Goal: Find specific page/section: Find specific page/section

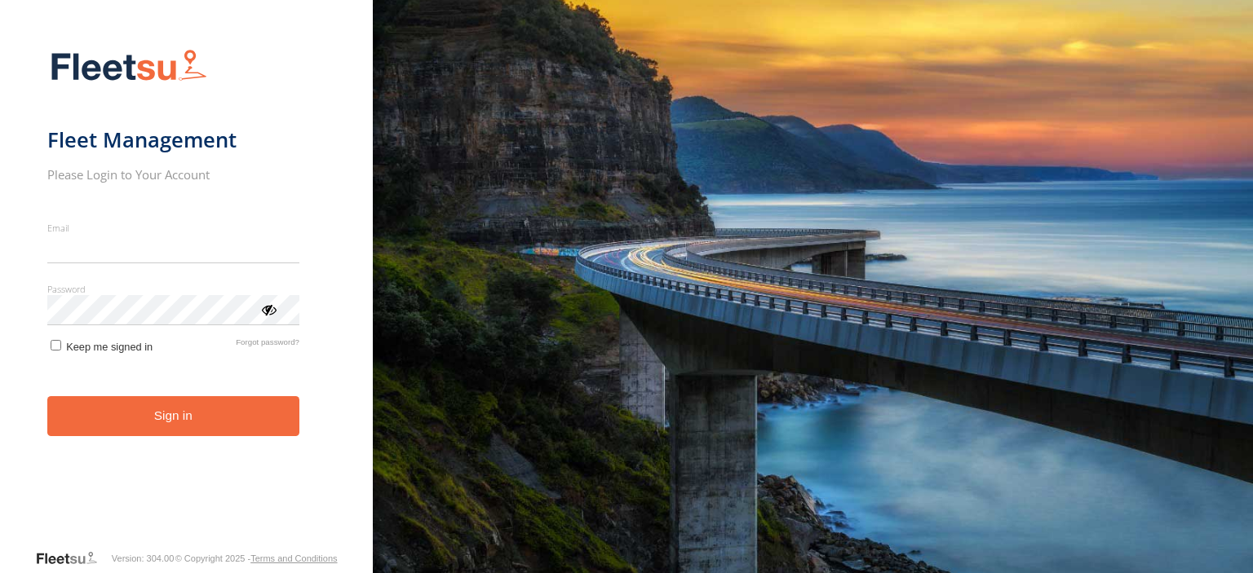
type input "**********"
click at [163, 431] on button "Sign in" at bounding box center [173, 416] width 252 height 40
click at [168, 407] on button "Sign in" at bounding box center [173, 416] width 252 height 40
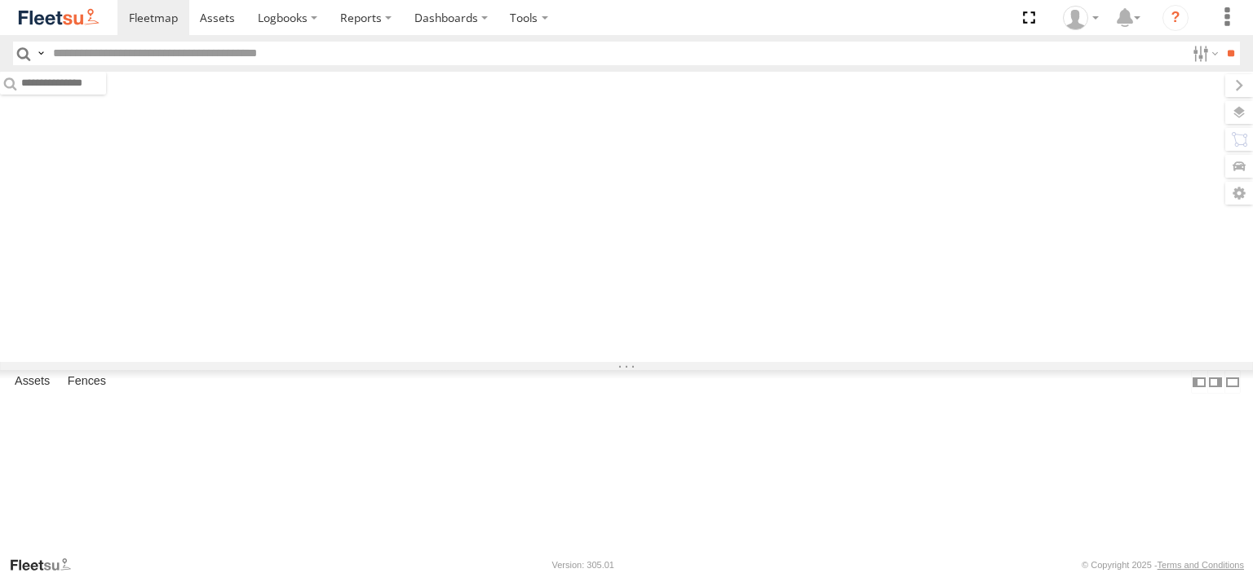
click at [193, 60] on input "text" at bounding box center [615, 54] width 1139 height 24
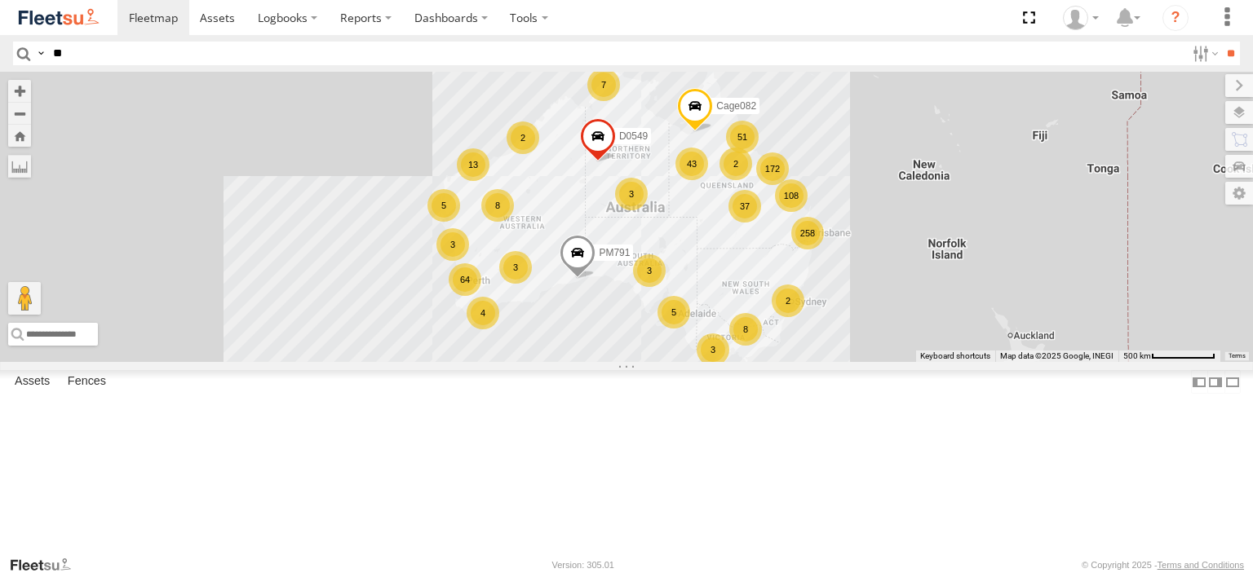
type input "**"
click at [1221, 42] on input "**" at bounding box center [1230, 54] width 19 height 24
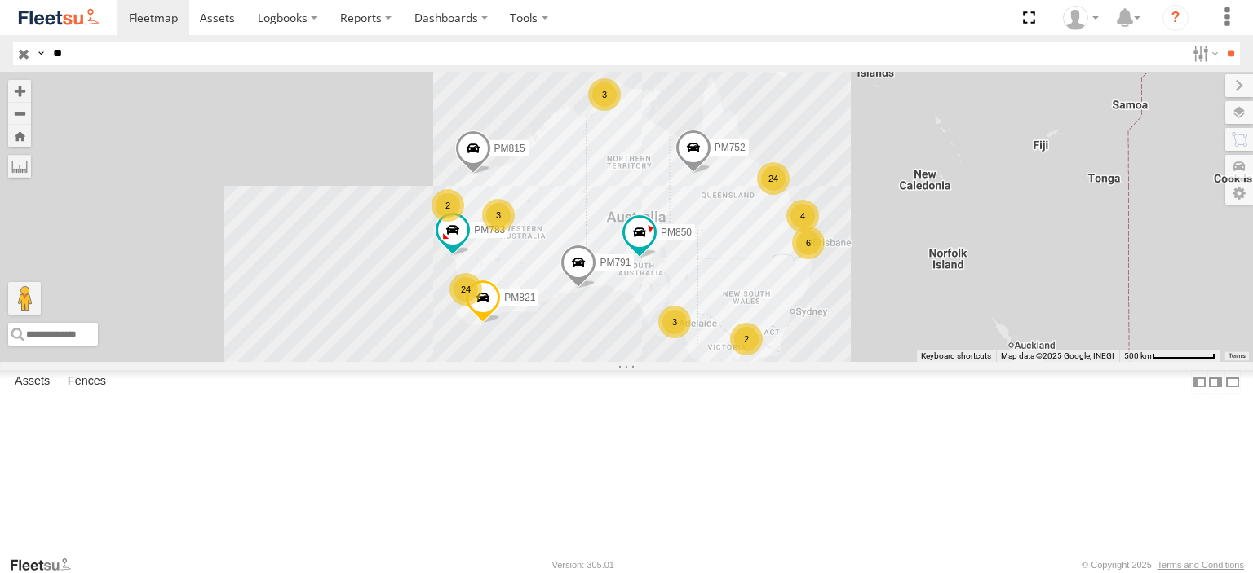
click at [464, 306] on div "24" at bounding box center [465, 289] width 33 height 33
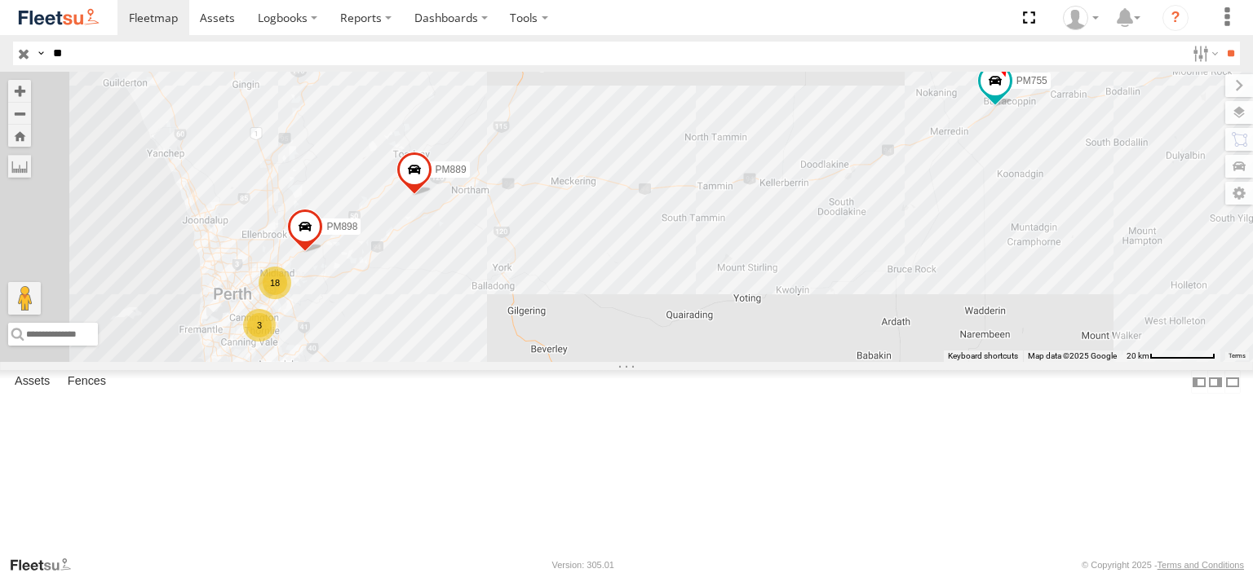
click at [268, 299] on div "18" at bounding box center [275, 283] width 33 height 33
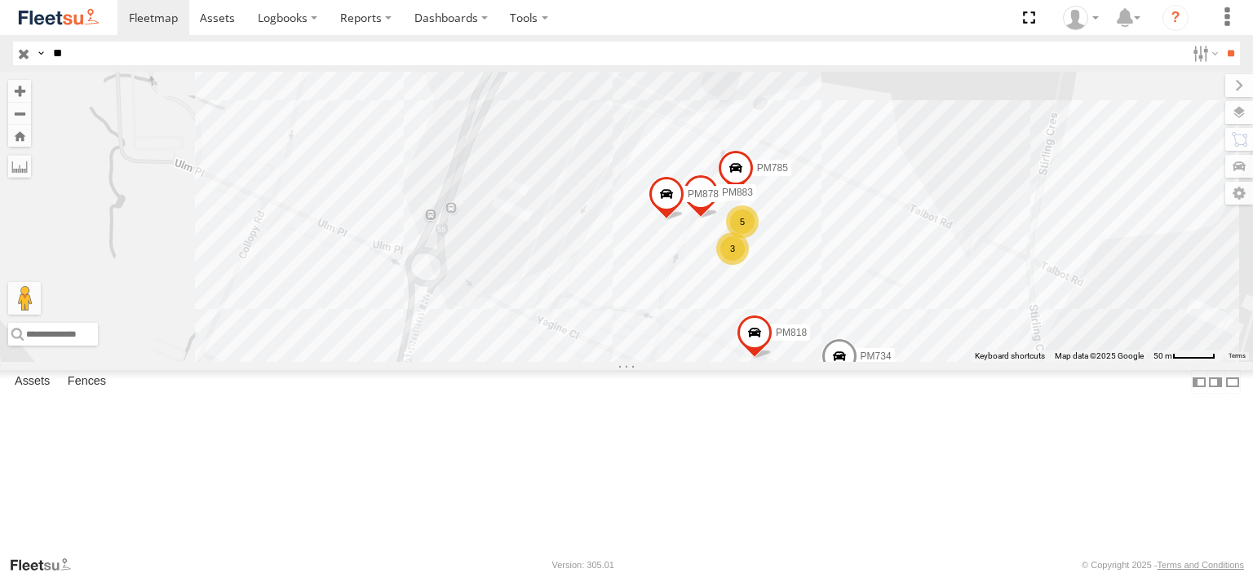
click at [748, 238] on div "5" at bounding box center [742, 222] width 33 height 33
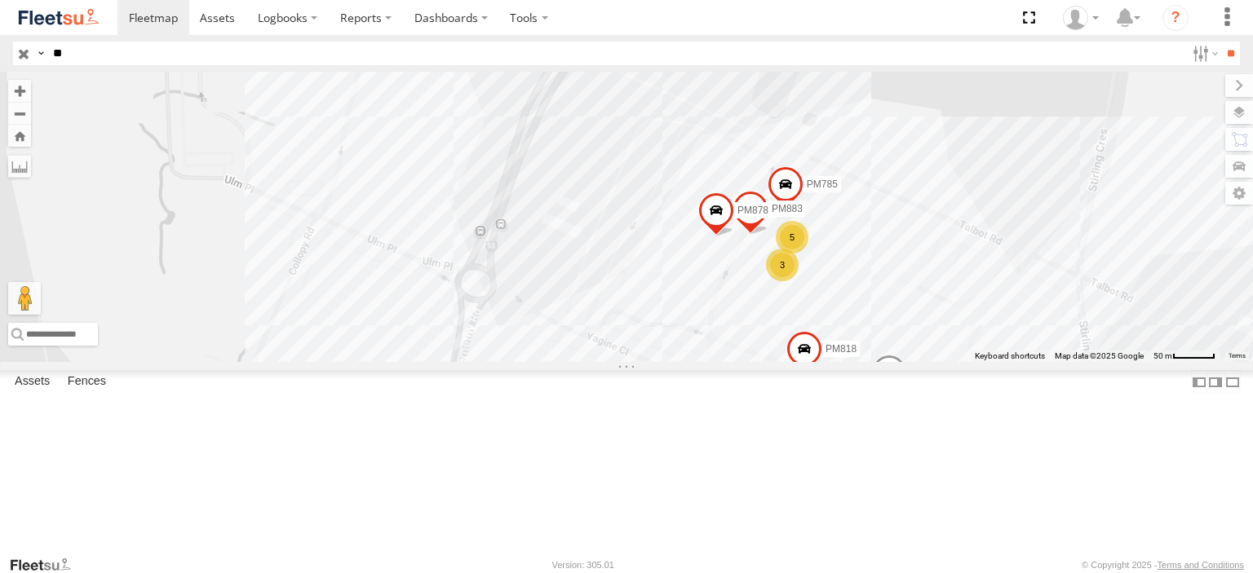
click at [781, 423] on div "4" at bounding box center [779, 407] width 33 height 33
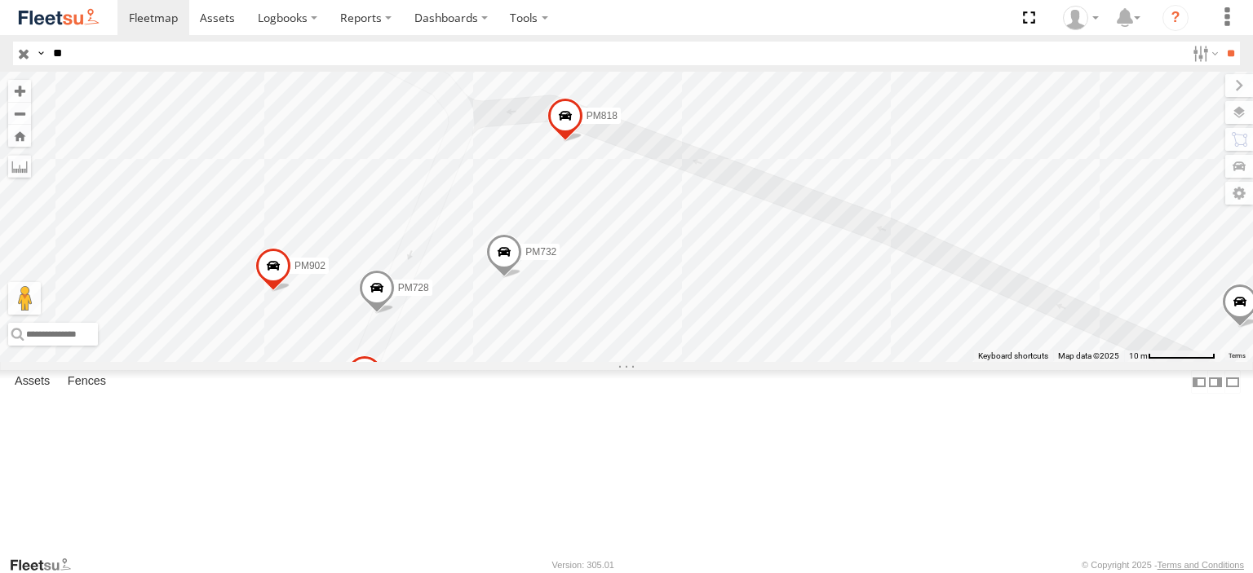
drag, startPoint x: 1080, startPoint y: 297, endPoint x: 915, endPoint y: 401, distance: 195.1
click at [915, 362] on div "PM752 PM783 PM791 PM850 PM821 PM815 PM755 PM889 PM898 PM785 PM883 PM878 PM734 P…" at bounding box center [626, 217] width 1253 height 290
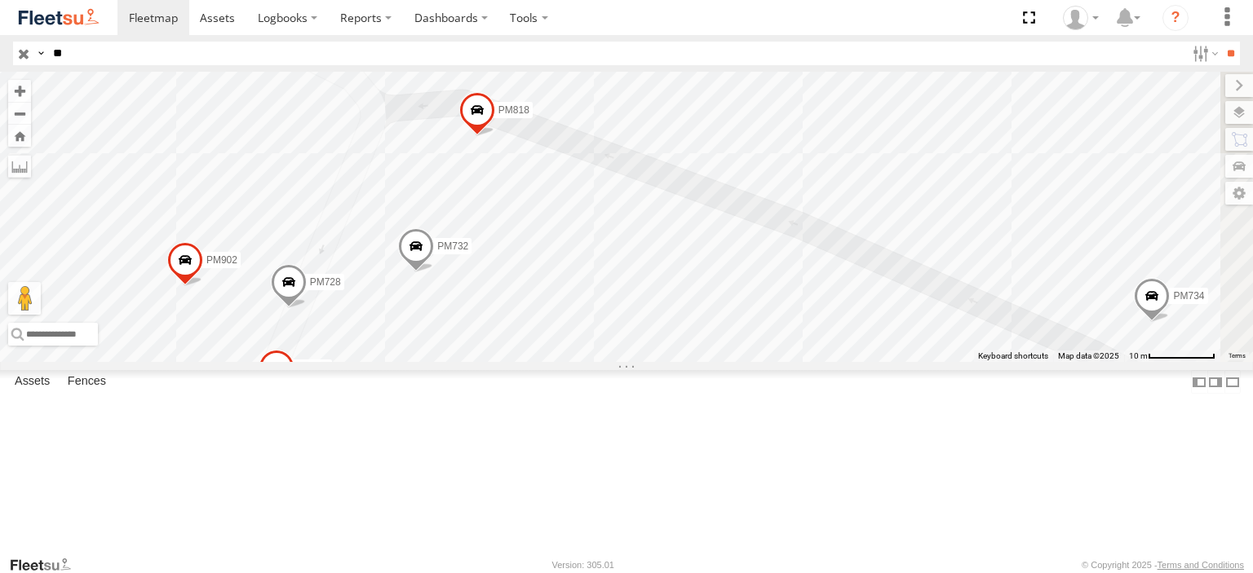
drag, startPoint x: 875, startPoint y: 375, endPoint x: 673, endPoint y: 336, distance: 206.1
click at [675, 338] on div "PM752 PM783 PM791 PM850 PM821 PM815 PM755 PM889 PM898 PM785 PM883 PM878 PM734 P…" at bounding box center [626, 217] width 1253 height 290
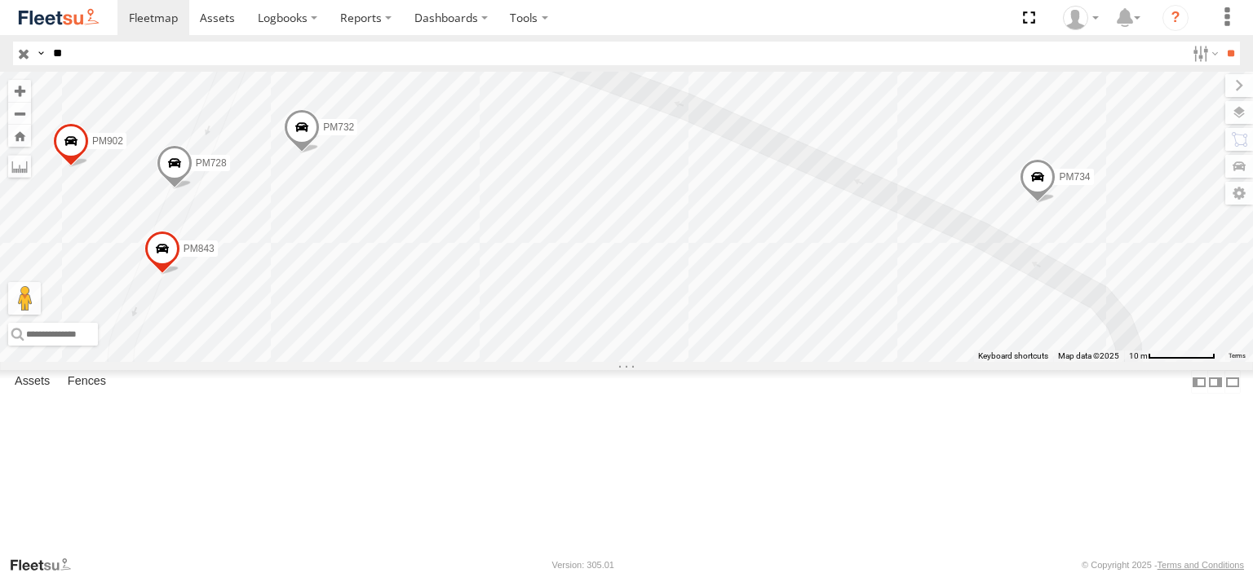
drag, startPoint x: 702, startPoint y: 371, endPoint x: 783, endPoint y: 312, distance: 100.5
click at [775, 312] on div "PM752 PM783 PM791 PM850 PM821 PM815 PM755 PM889 PM898 PM785 PM883 PM878 PM734 P…" at bounding box center [626, 217] width 1253 height 290
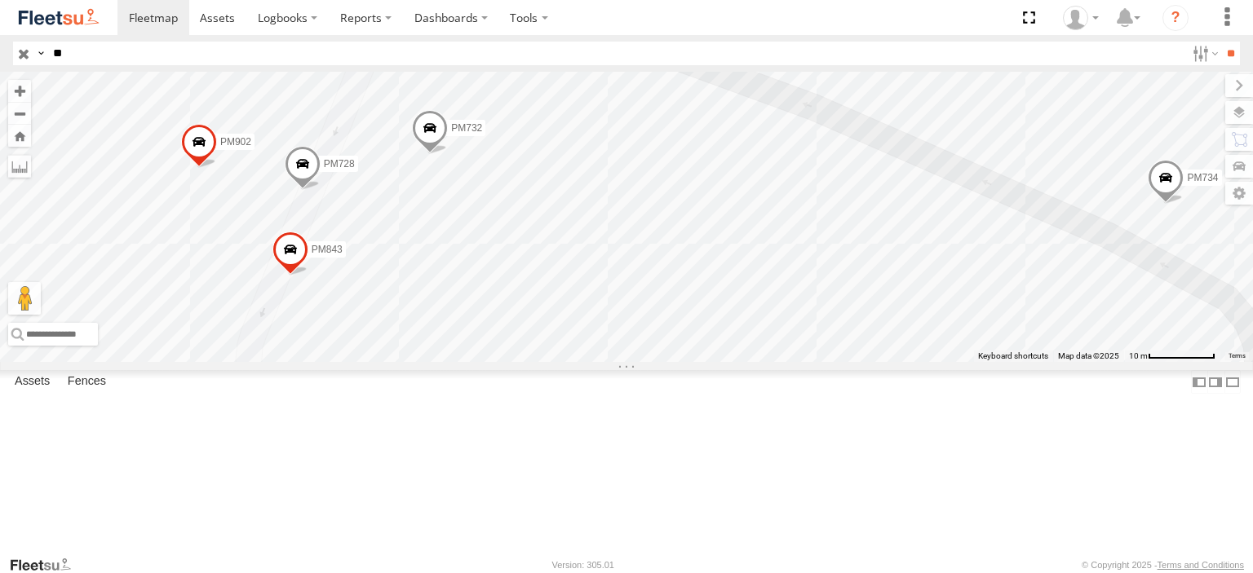
drag, startPoint x: 702, startPoint y: 348, endPoint x: 865, endPoint y: 339, distance: 162.6
click at [845, 346] on div "PM752 PM783 PM791 PM850 PM821 PM815 PM755 PM889 PM898 PM785 PM883 PM878 PM734 P…" at bounding box center [626, 217] width 1253 height 290
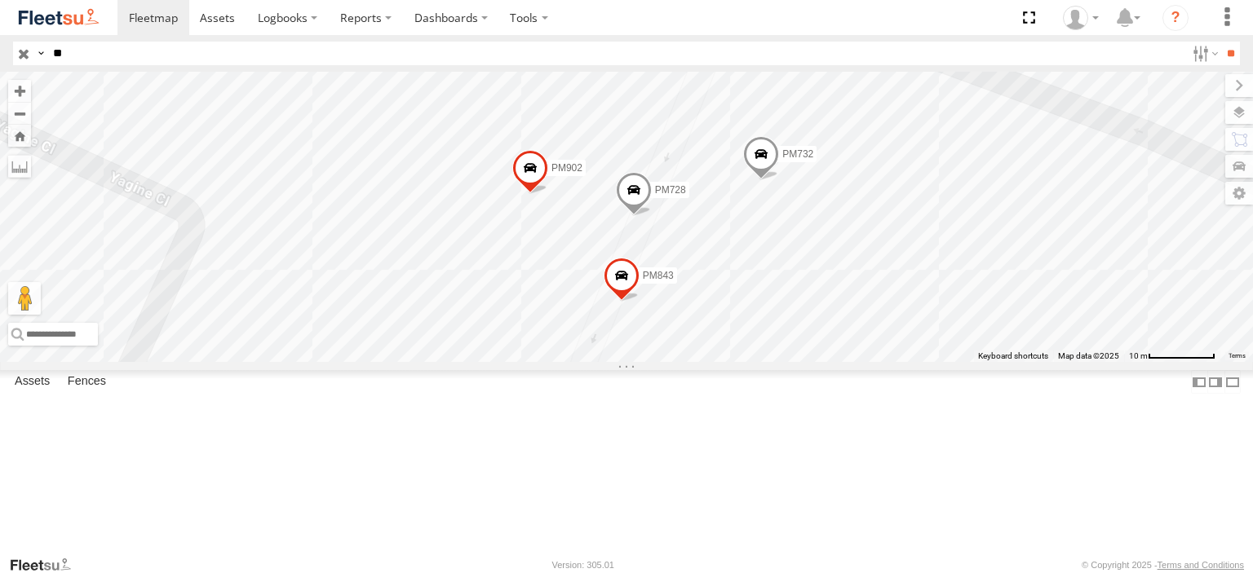
drag, startPoint x: 374, startPoint y: 311, endPoint x: 768, endPoint y: 362, distance: 396.5
click at [766, 362] on div "PM752 PM783 PM791 PM850 PM821 PM815 PM755 PM889 PM898 PM785 PM883 PM878 PM734 P…" at bounding box center [626, 217] width 1253 height 290
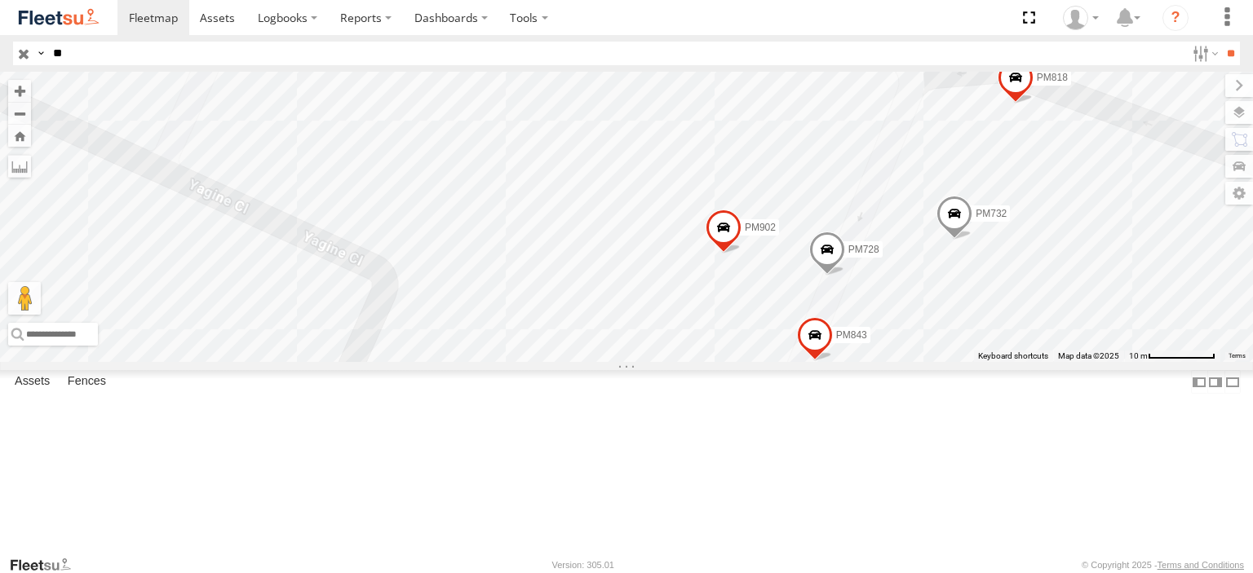
drag, startPoint x: 317, startPoint y: 242, endPoint x: 687, endPoint y: 586, distance: 505.1
click at [687, 573] on html "Dashboards ?" at bounding box center [626, 286] width 1253 height 573
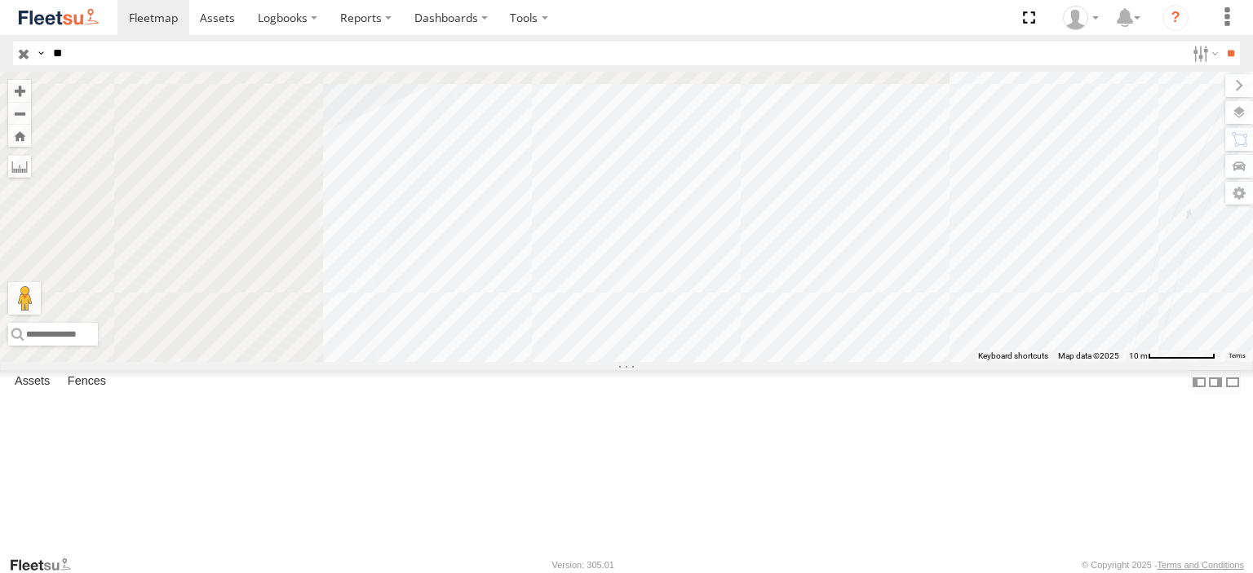
drag, startPoint x: 330, startPoint y: 313, endPoint x: 728, endPoint y: 516, distance: 447.3
click at [692, 560] on body at bounding box center [626, 286] width 1253 height 573
drag, startPoint x: 336, startPoint y: 306, endPoint x: 783, endPoint y: 544, distance: 506.5
click at [782, 560] on body at bounding box center [626, 286] width 1253 height 573
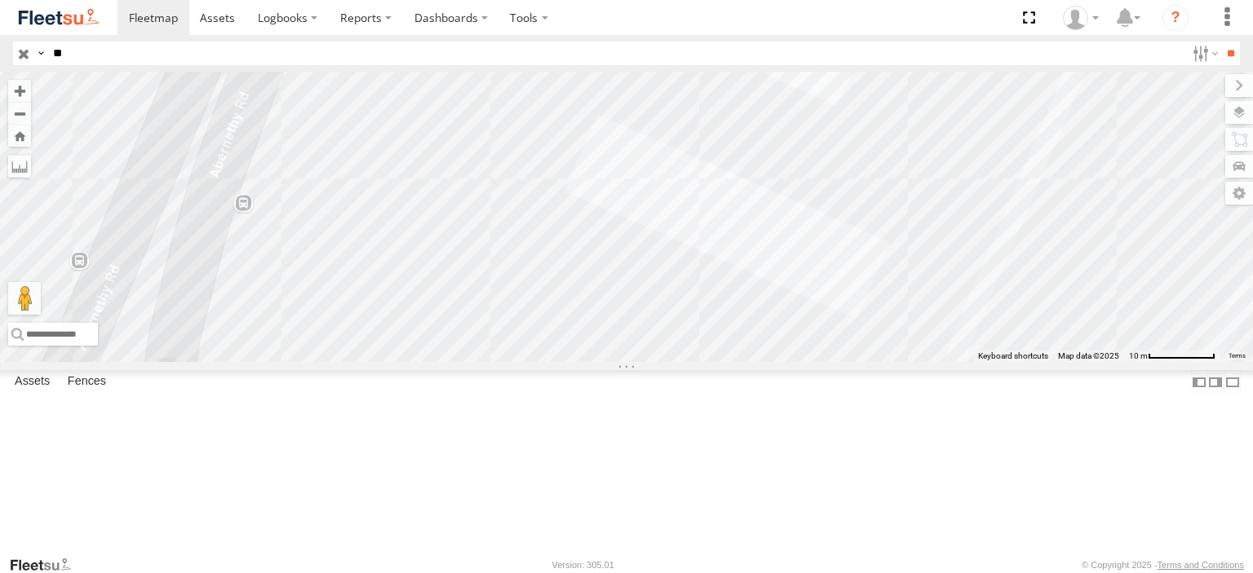
drag, startPoint x: 531, startPoint y: 437, endPoint x: 418, endPoint y: 557, distance: 164.5
click at [418, 557] on body at bounding box center [626, 286] width 1253 height 573
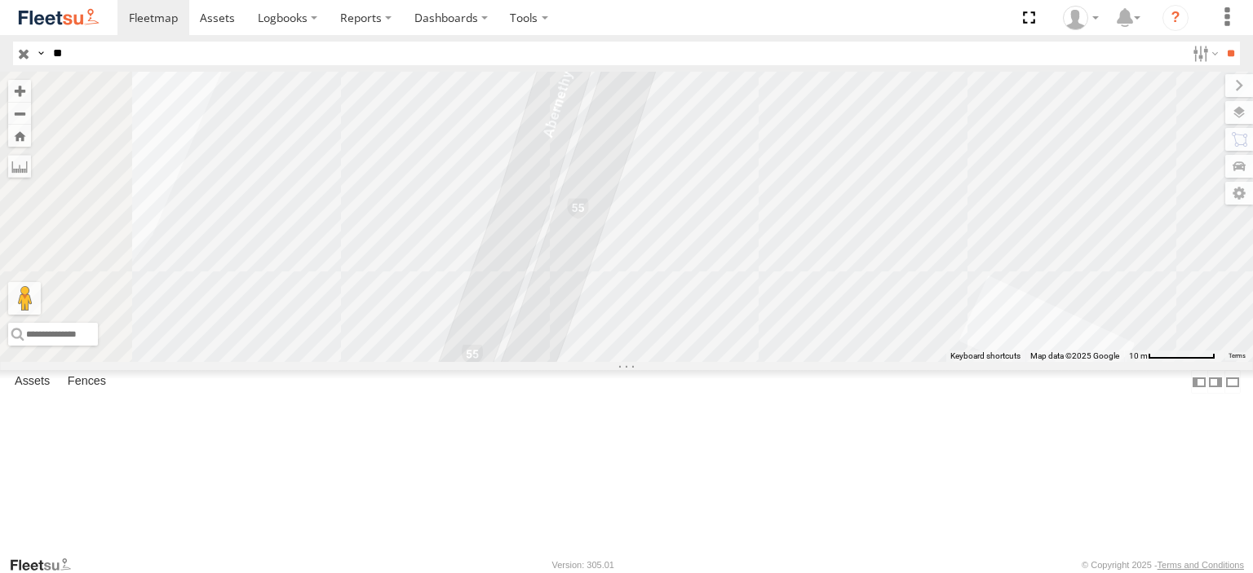
drag, startPoint x: 547, startPoint y: 348, endPoint x: 967, endPoint y: 516, distance: 452.5
click at [967, 362] on div "PM752 PM783 PM791 PM850 PM821 PM815 PM755 PM889 PM898 PM785 PM883 PM878 PM734 P…" at bounding box center [626, 217] width 1253 height 290
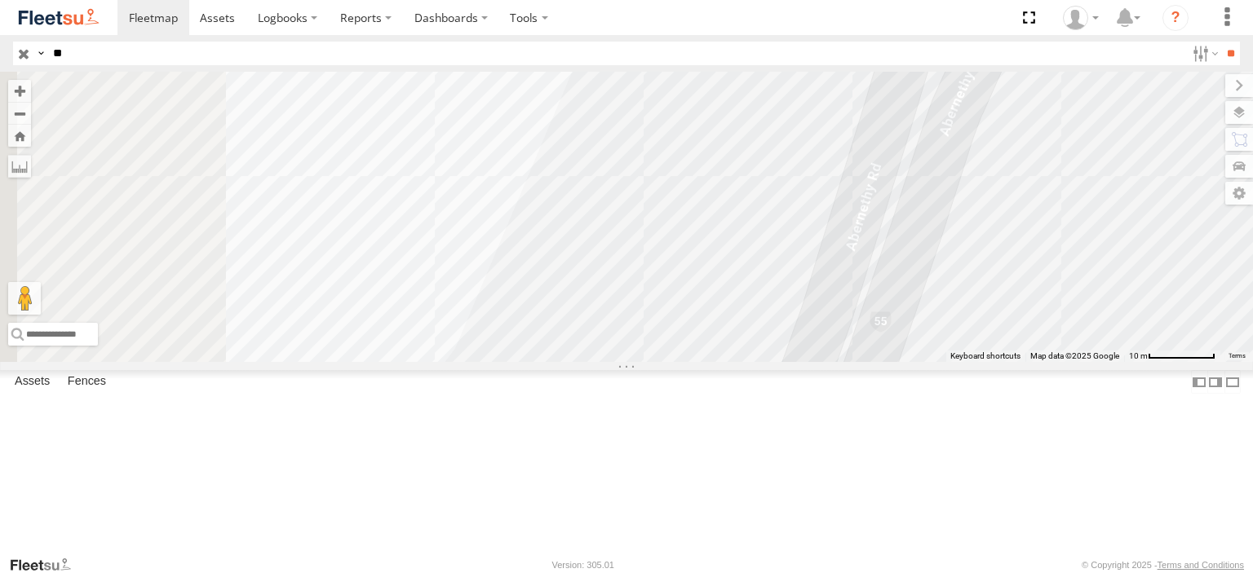
drag, startPoint x: 297, startPoint y: 299, endPoint x: 796, endPoint y: 479, distance: 530.8
click at [795, 362] on div "PM752 PM783 PM791 PM850 PM821 PM815 PM755 PM889 PM898 PM785 PM883 PM878 PM734 P…" at bounding box center [626, 217] width 1253 height 290
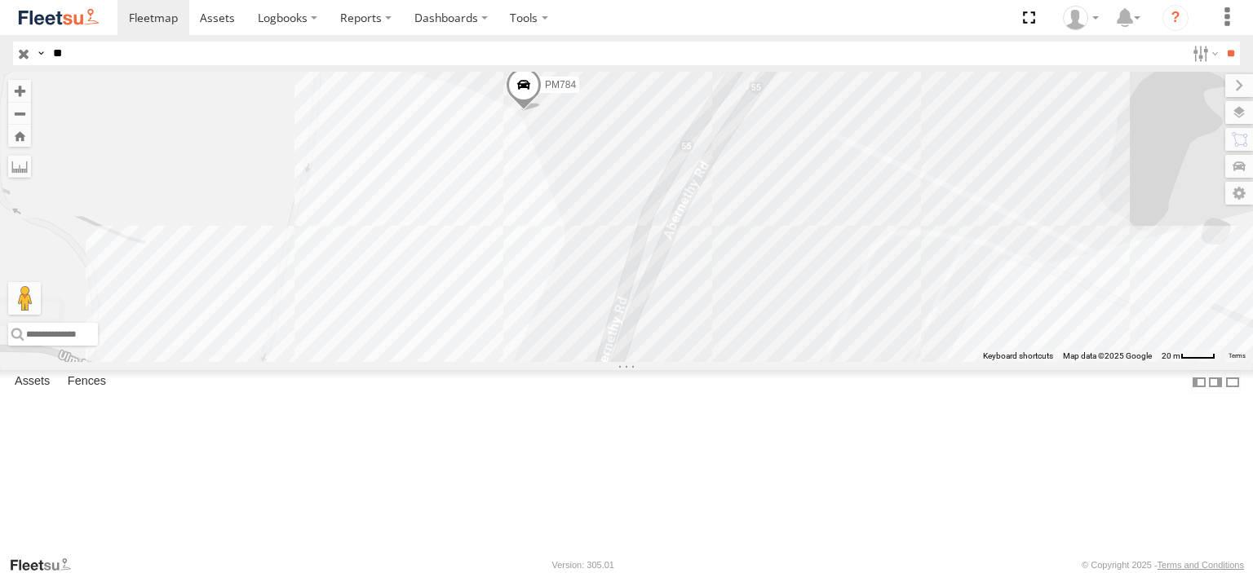
drag, startPoint x: 460, startPoint y: 257, endPoint x: 444, endPoint y: 391, distance: 134.8
click at [444, 362] on div "PM752 PM783 PM791 PM850 PM821 PM815 PM755 PM889 PM898 PM785 PM883 PM878 PM734 P…" at bounding box center [626, 217] width 1253 height 290
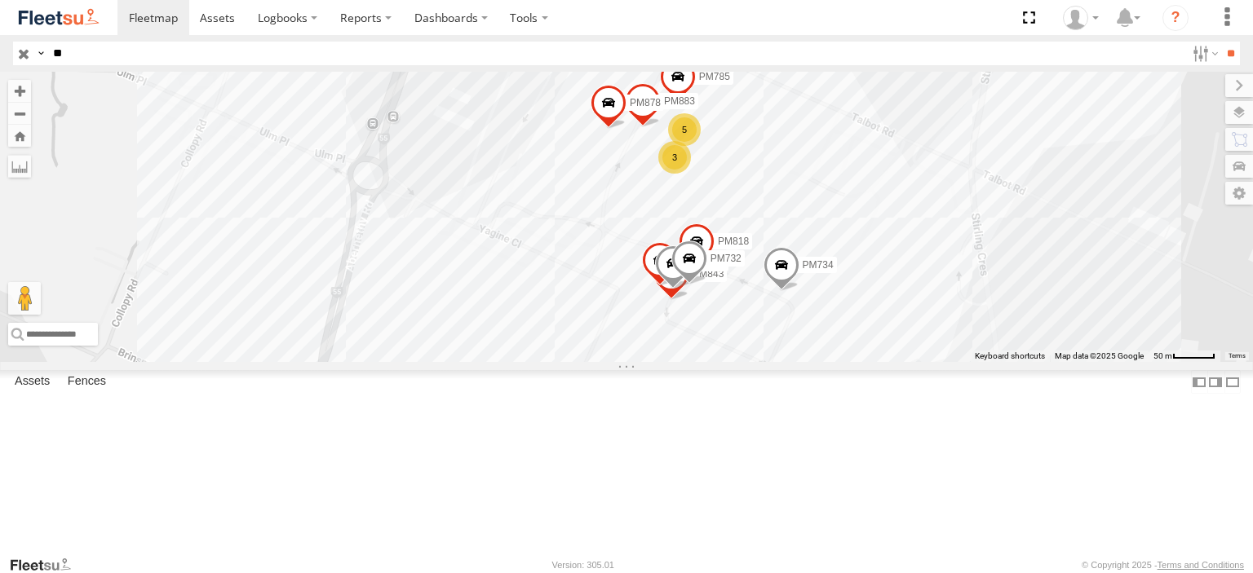
drag, startPoint x: 698, startPoint y: 387, endPoint x: 591, endPoint y: 243, distance: 179.5
click at [591, 243] on div "PM752 PM783 PM791 PM850 PM821 PM815 PM755 PM889 PM898 PM785 PM883 PM878 PM734 P…" at bounding box center [626, 217] width 1253 height 290
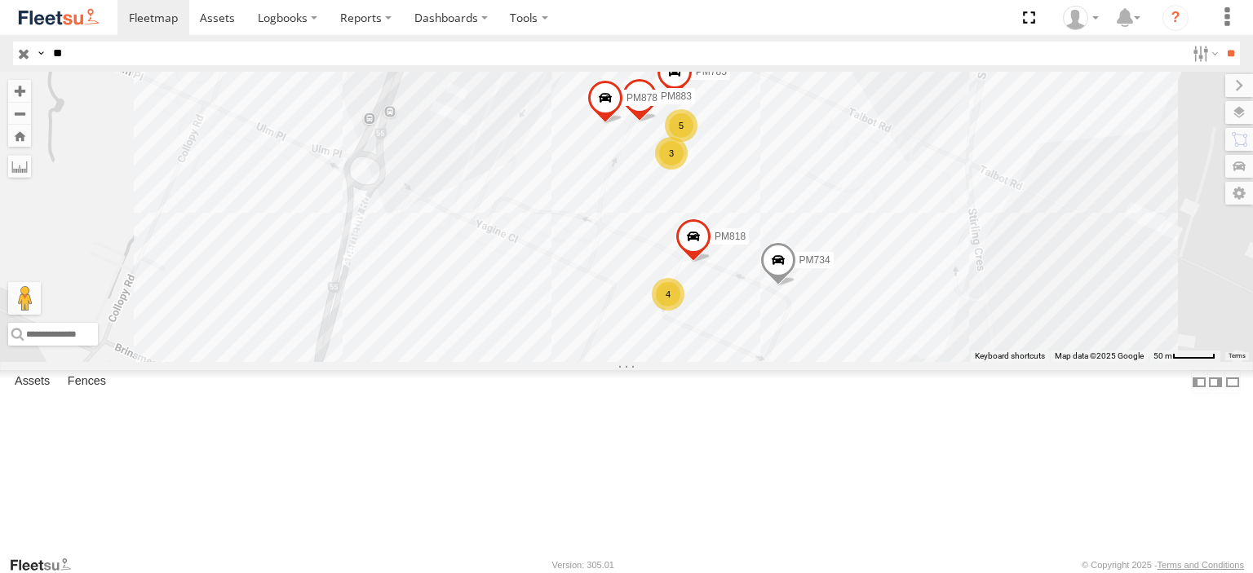
click at [671, 311] on div "4" at bounding box center [668, 294] width 33 height 33
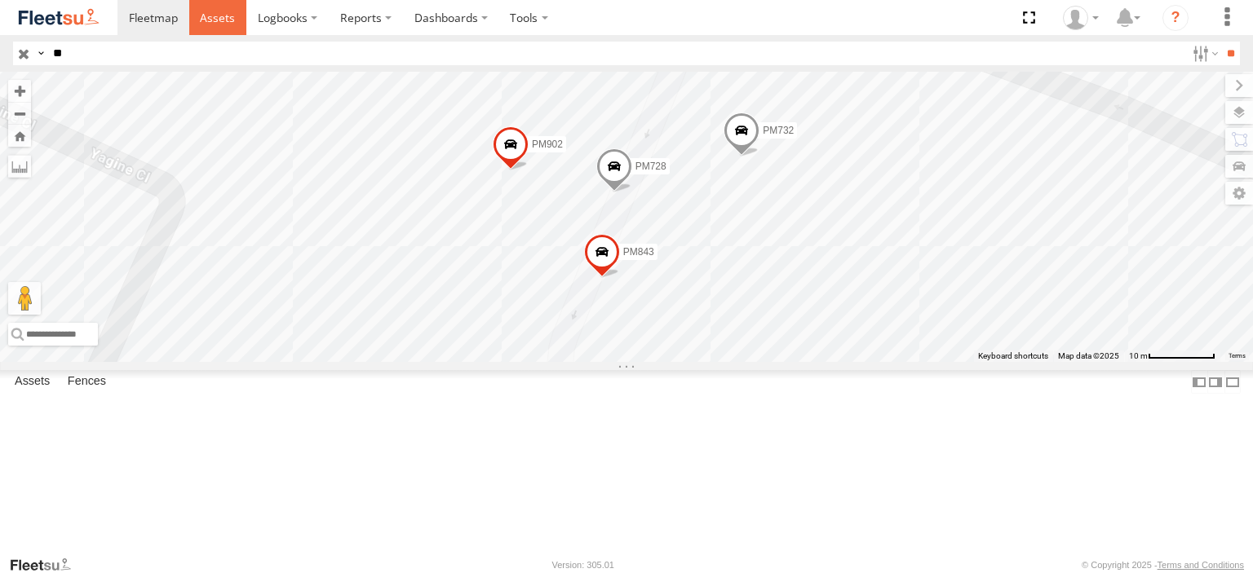
click at [224, 16] on span at bounding box center [217, 17] width 35 height 15
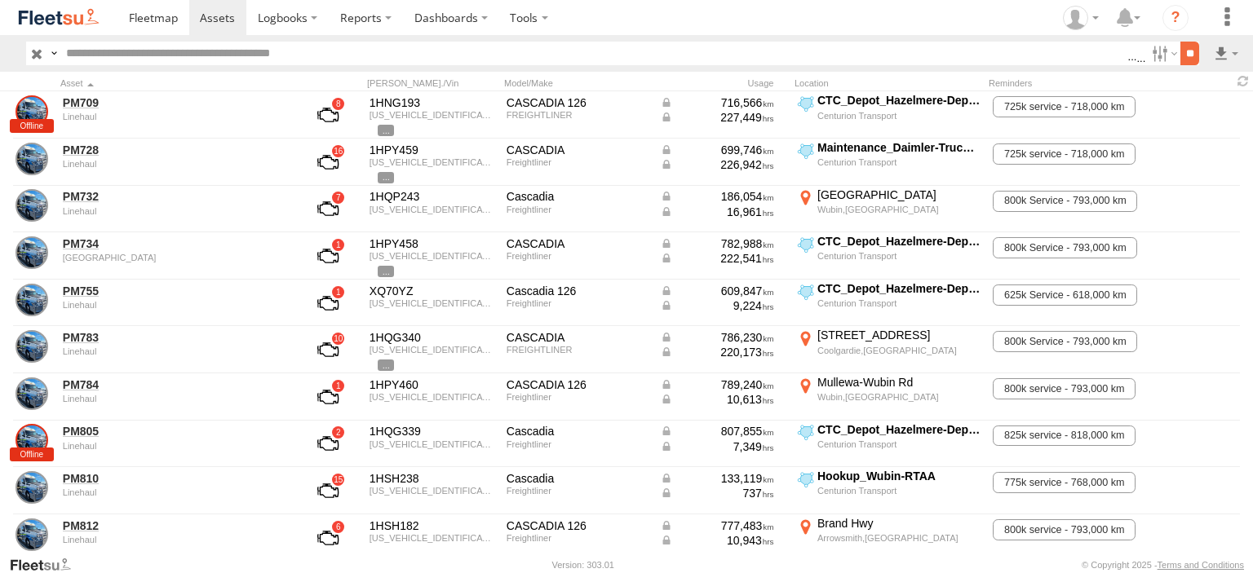
click at [1181, 51] on input "**" at bounding box center [1189, 54] width 19 height 24
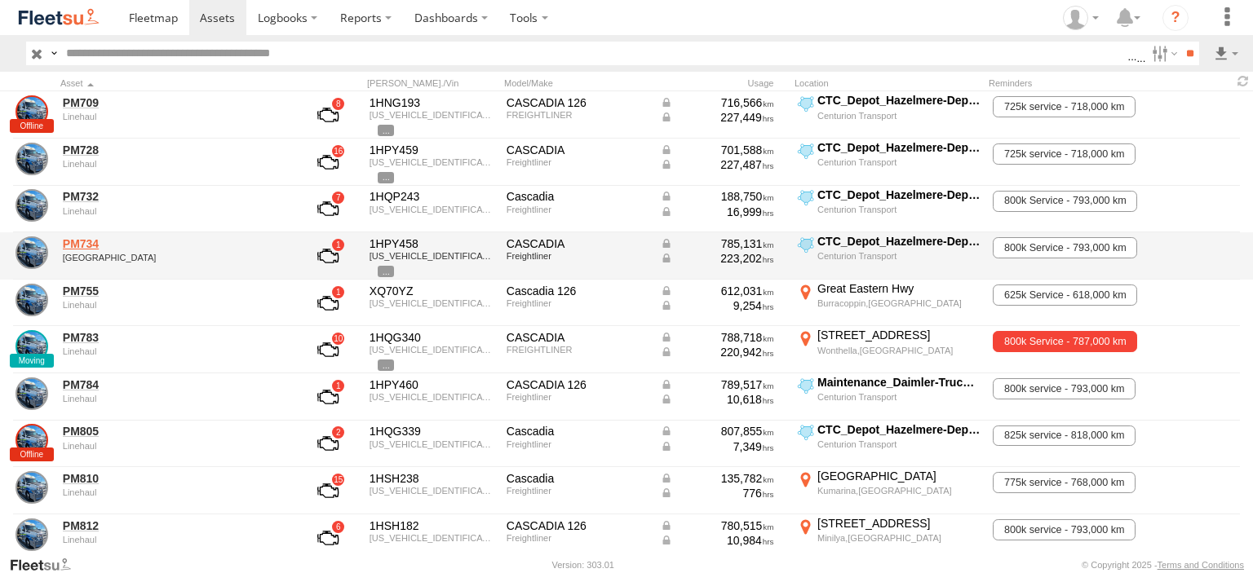
click at [94, 241] on link "PM734" at bounding box center [175, 244] width 224 height 15
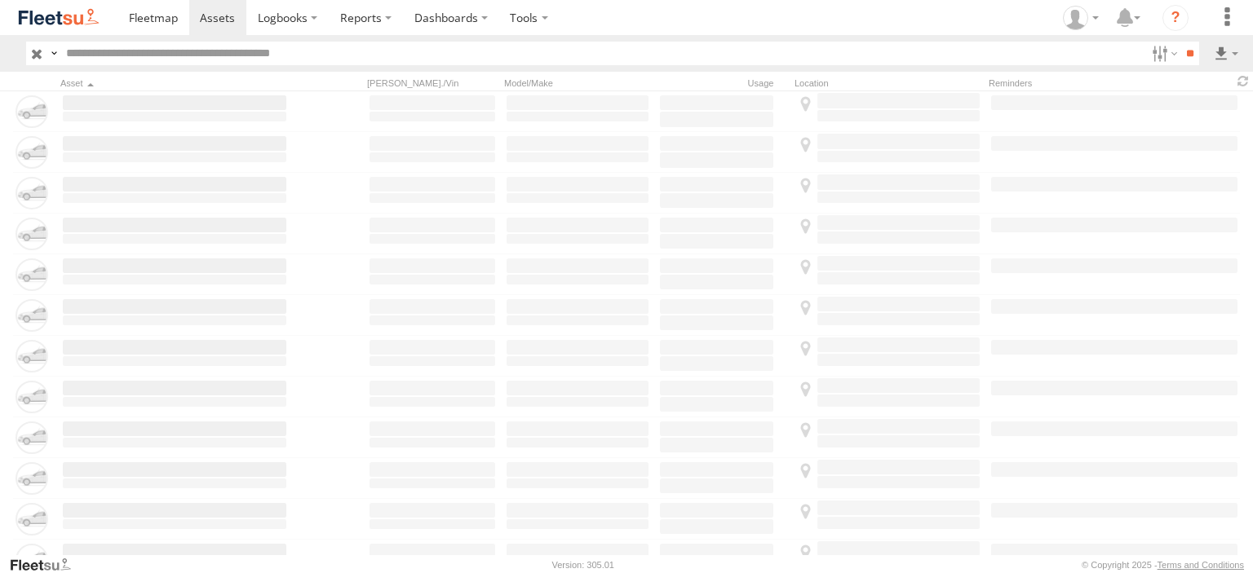
click at [89, 51] on input "text" at bounding box center [603, 54] width 1086 height 24
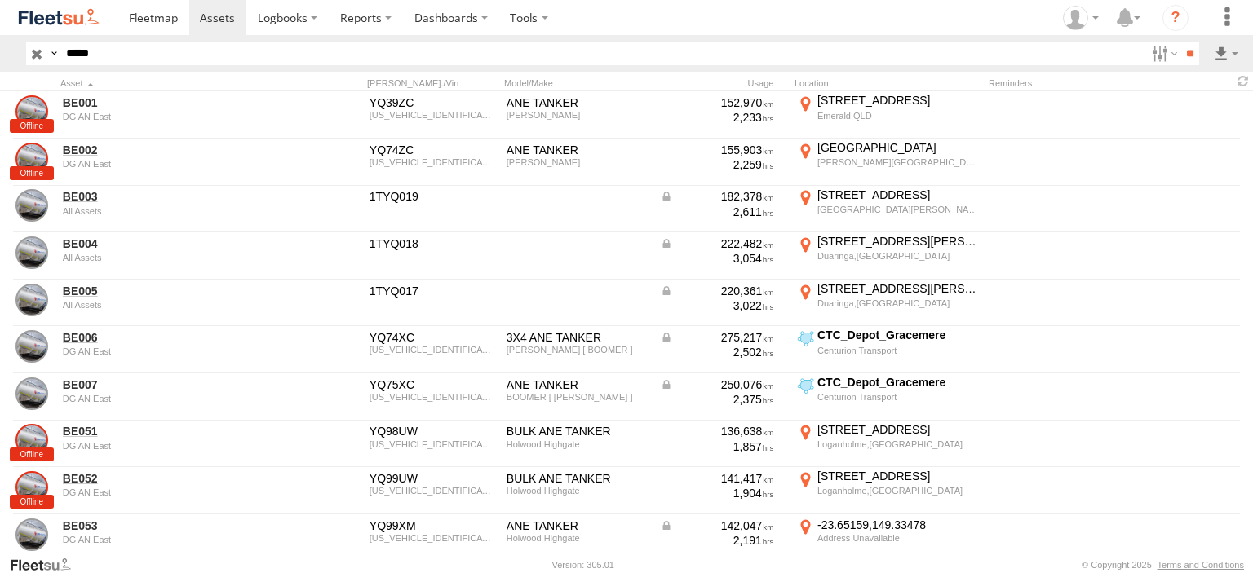
type input "*****"
click at [1180, 42] on input "**" at bounding box center [1189, 54] width 19 height 24
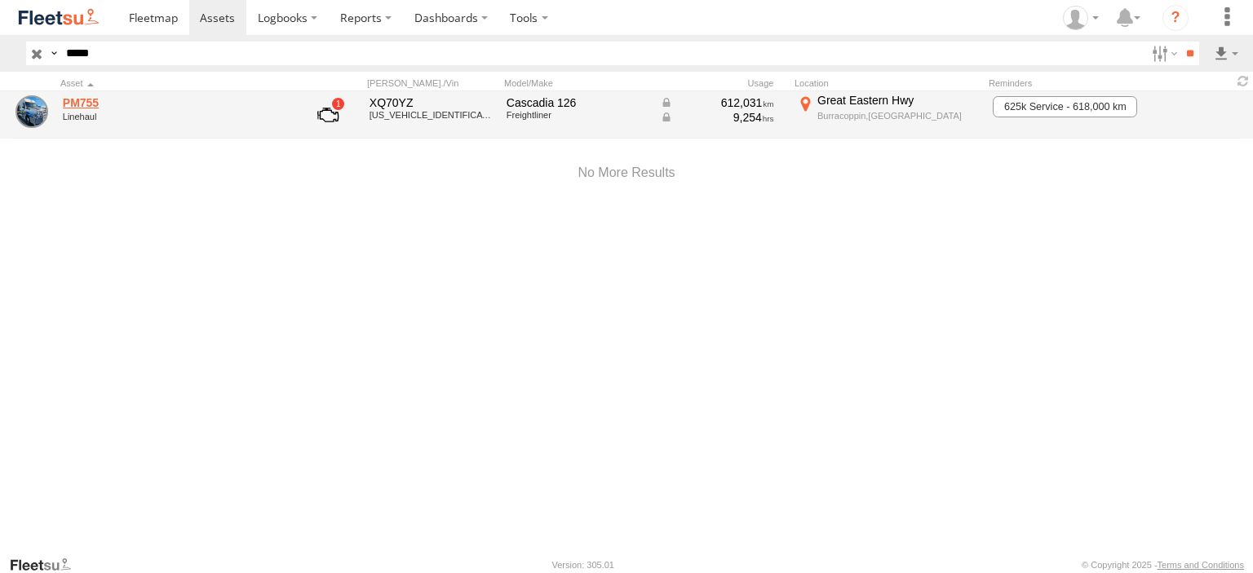
drag, startPoint x: 84, startPoint y: 108, endPoint x: 89, endPoint y: 95, distance: 14.7
click at [85, 108] on link "PM755" at bounding box center [175, 102] width 224 height 15
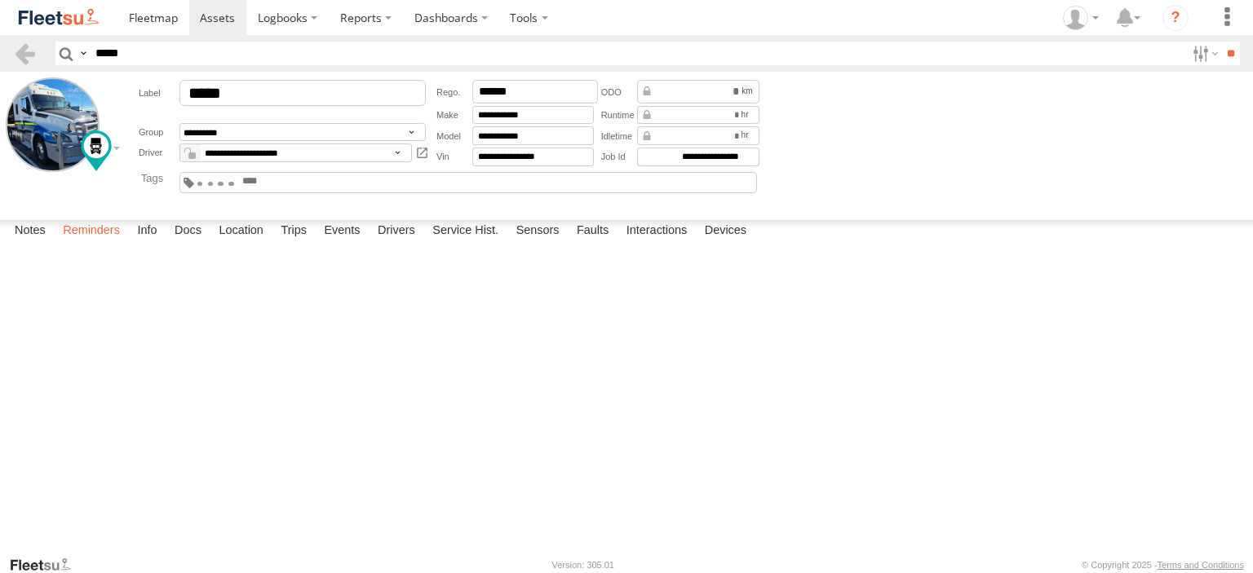
click at [86, 243] on label "Reminders" at bounding box center [91, 231] width 73 height 23
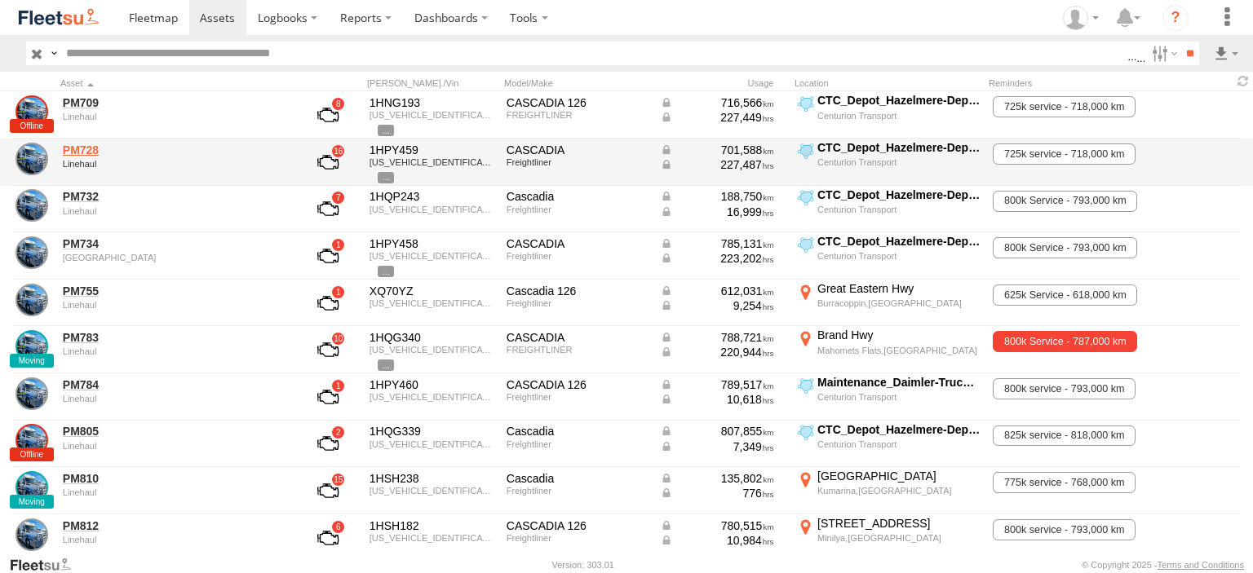
click at [95, 147] on link "PM728" at bounding box center [175, 150] width 224 height 15
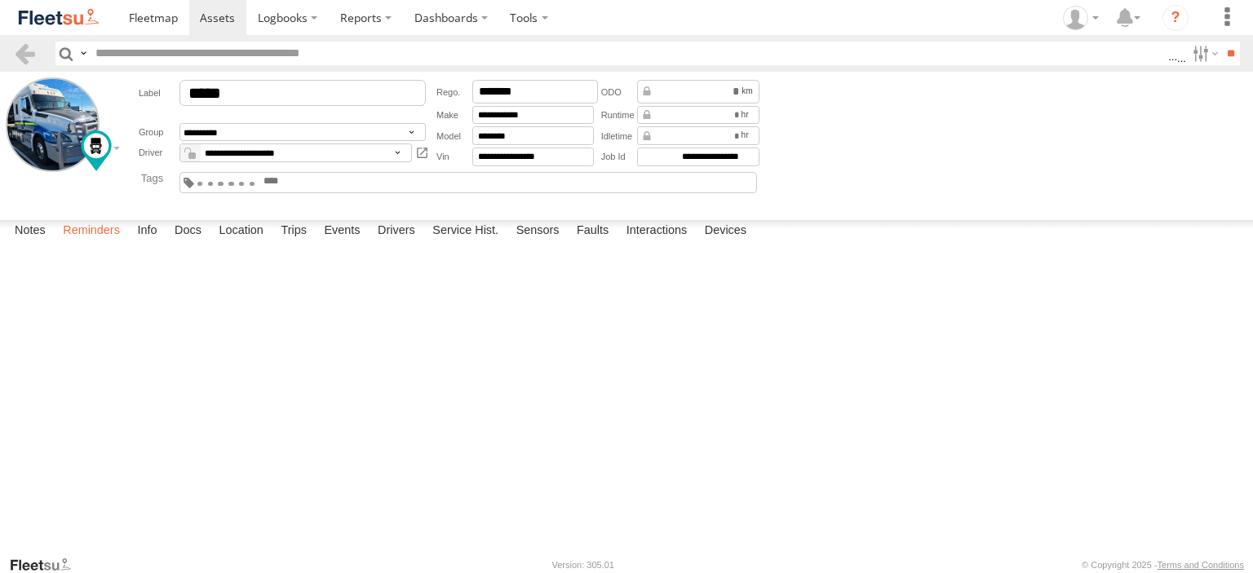
click at [91, 243] on label "Reminders" at bounding box center [91, 231] width 73 height 23
click at [1224, 56] on input "**" at bounding box center [1230, 54] width 19 height 24
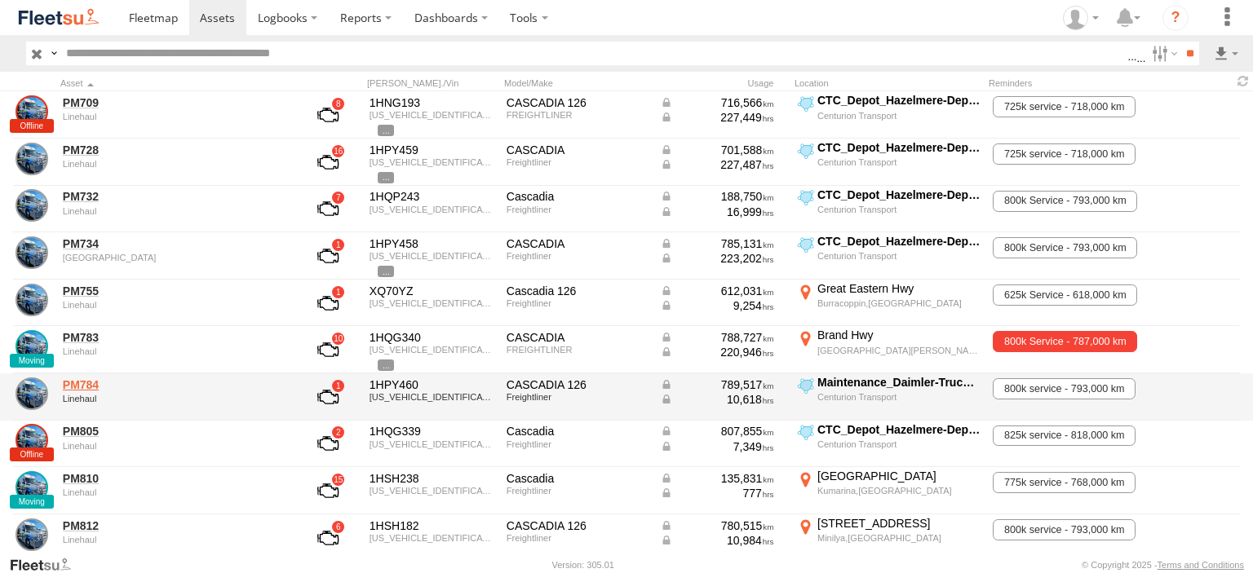
click at [92, 386] on link "PM784" at bounding box center [175, 385] width 224 height 15
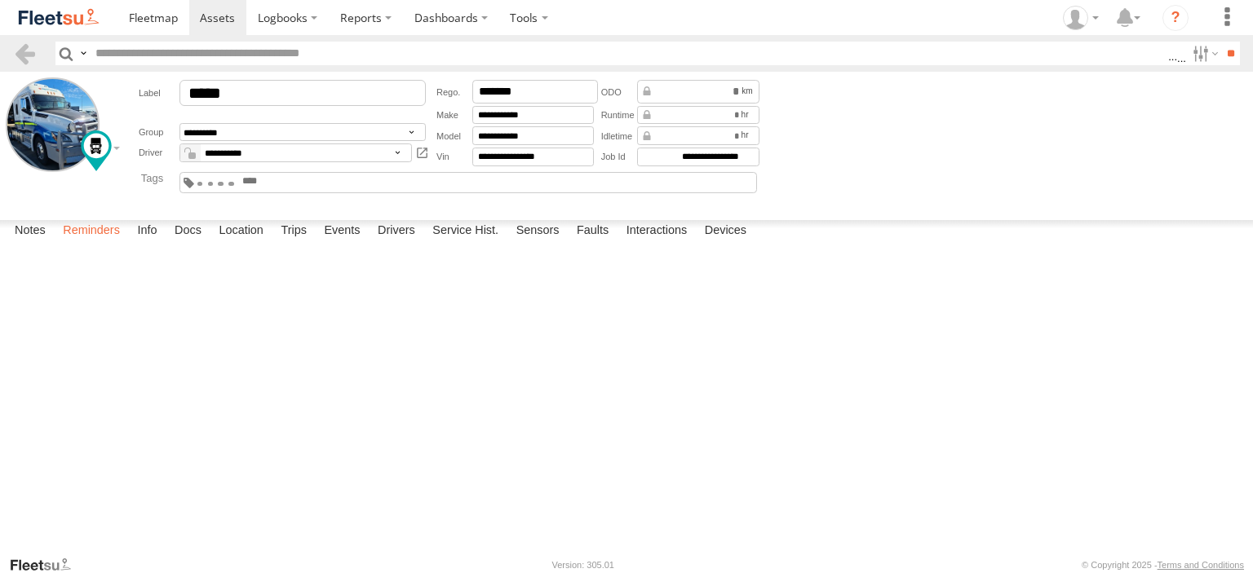
click at [104, 243] on label "Reminders" at bounding box center [91, 231] width 73 height 23
click at [118, 243] on label "Reminders" at bounding box center [91, 231] width 73 height 23
